Goal: Task Accomplishment & Management: Manage account settings

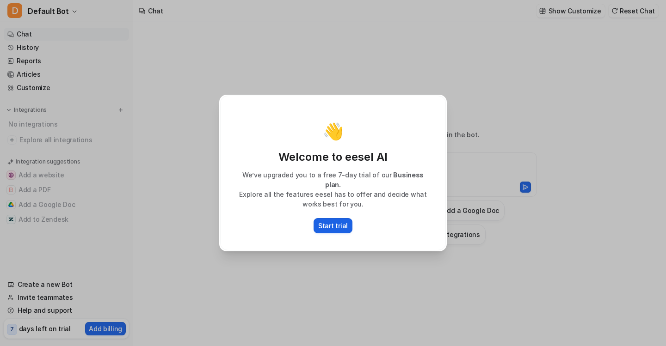
type textarea "**********"
click at [348, 226] on button "Start trial" at bounding box center [332, 225] width 39 height 15
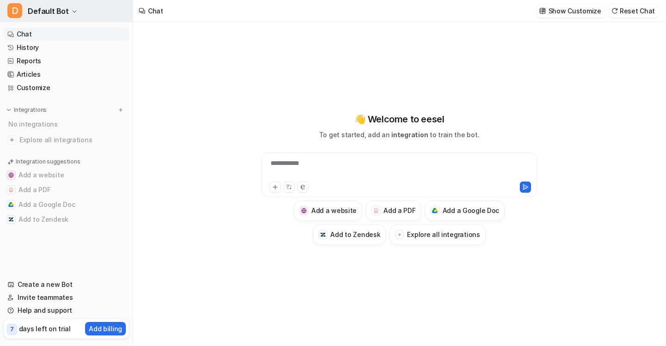
click at [52, 18] on button "D Default Bot" at bounding box center [66, 11] width 133 height 22
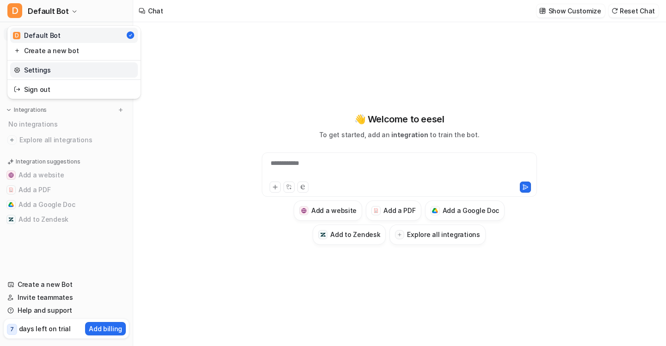
click at [39, 67] on link "Settings" at bounding box center [74, 69] width 128 height 15
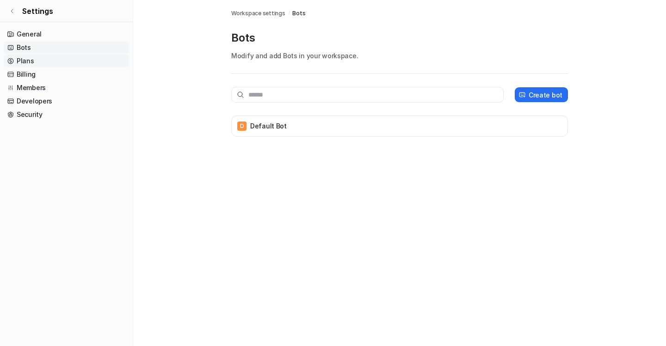
click at [20, 58] on link "Plans" at bounding box center [66, 61] width 125 height 13
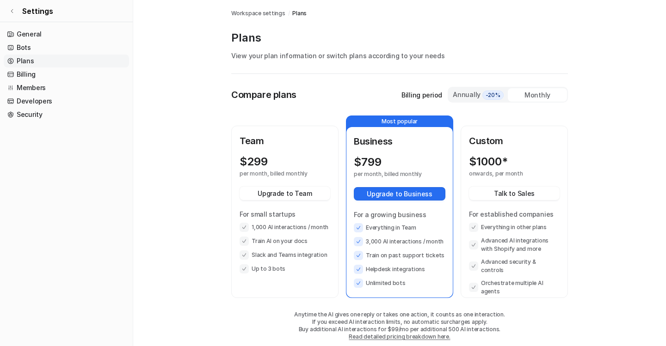
click at [22, 63] on link "Plans" at bounding box center [66, 61] width 125 height 13
click at [41, 96] on link "Developers" at bounding box center [66, 101] width 125 height 13
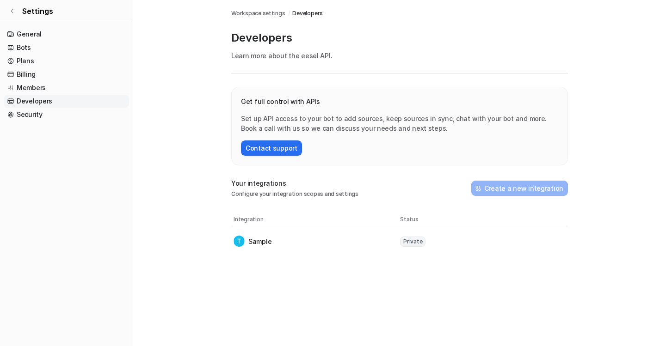
click at [415, 244] on span "Private" at bounding box center [412, 242] width 25 height 10
click at [253, 243] on p "Sample" at bounding box center [259, 242] width 23 height 10
click at [280, 184] on p "Your integrations" at bounding box center [294, 183] width 127 height 10
click at [45, 110] on link "Security" at bounding box center [66, 114] width 125 height 13
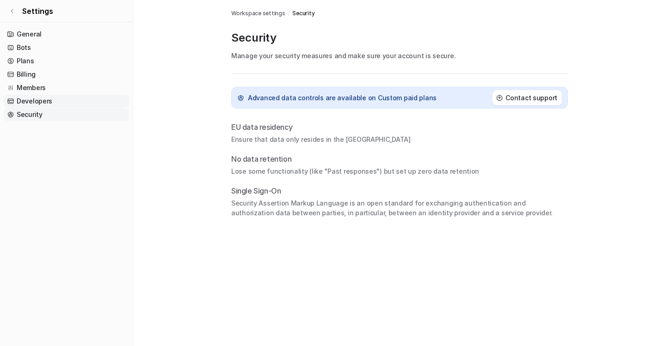
click at [44, 106] on link "Developers" at bounding box center [66, 101] width 125 height 13
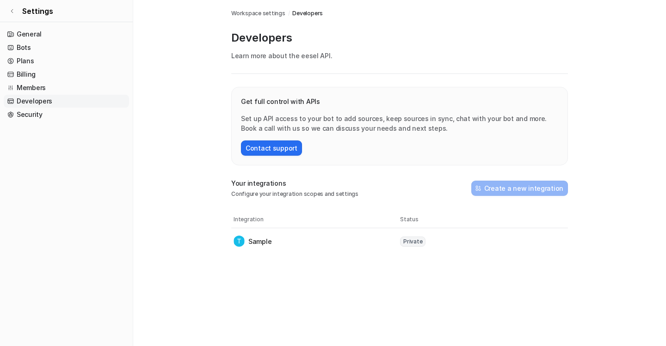
click at [41, 97] on link "Developers" at bounding box center [66, 101] width 125 height 13
click at [37, 88] on link "Members" at bounding box center [66, 87] width 125 height 13
